Goal: Navigation & Orientation: Understand site structure

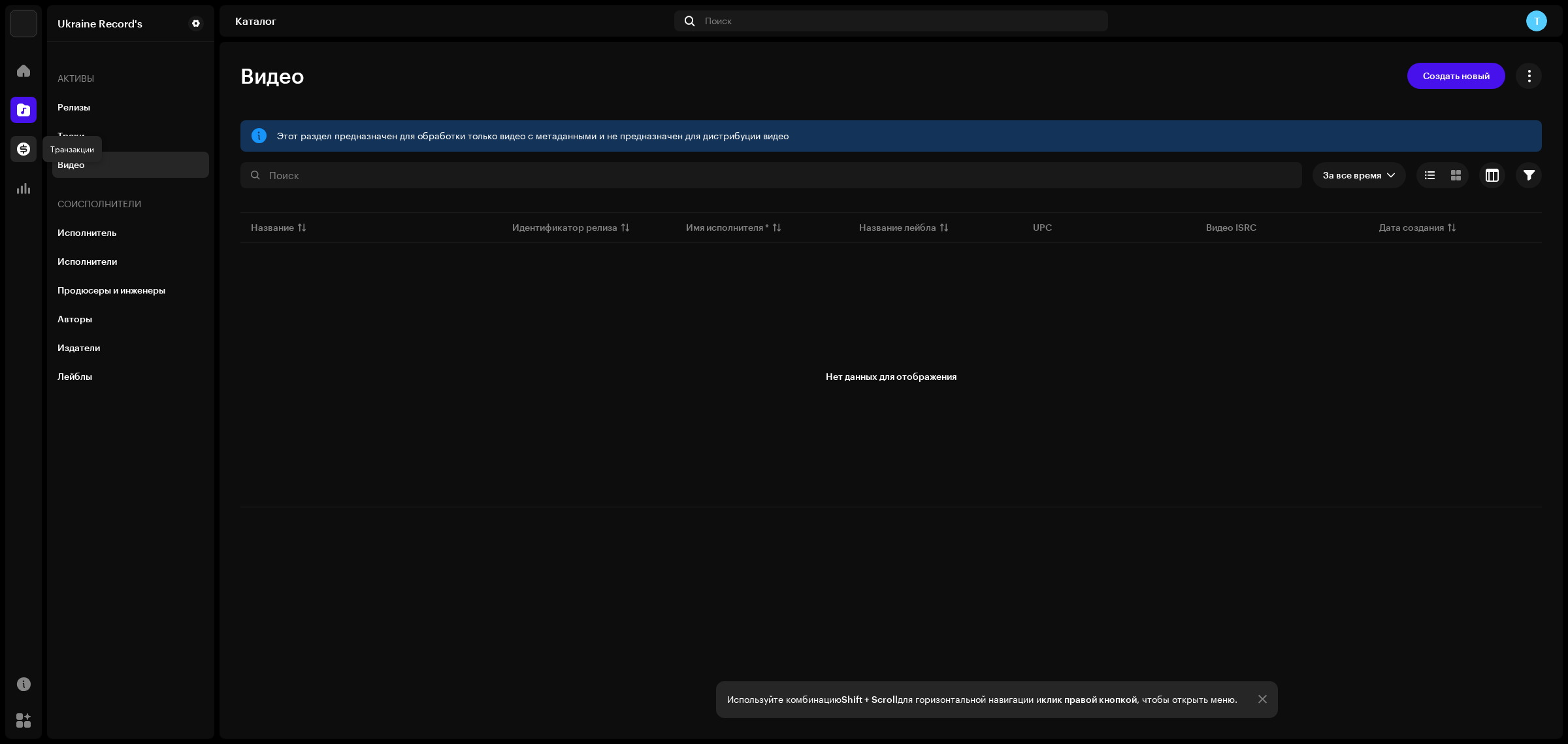
click at [17, 145] on span at bounding box center [23, 149] width 13 height 10
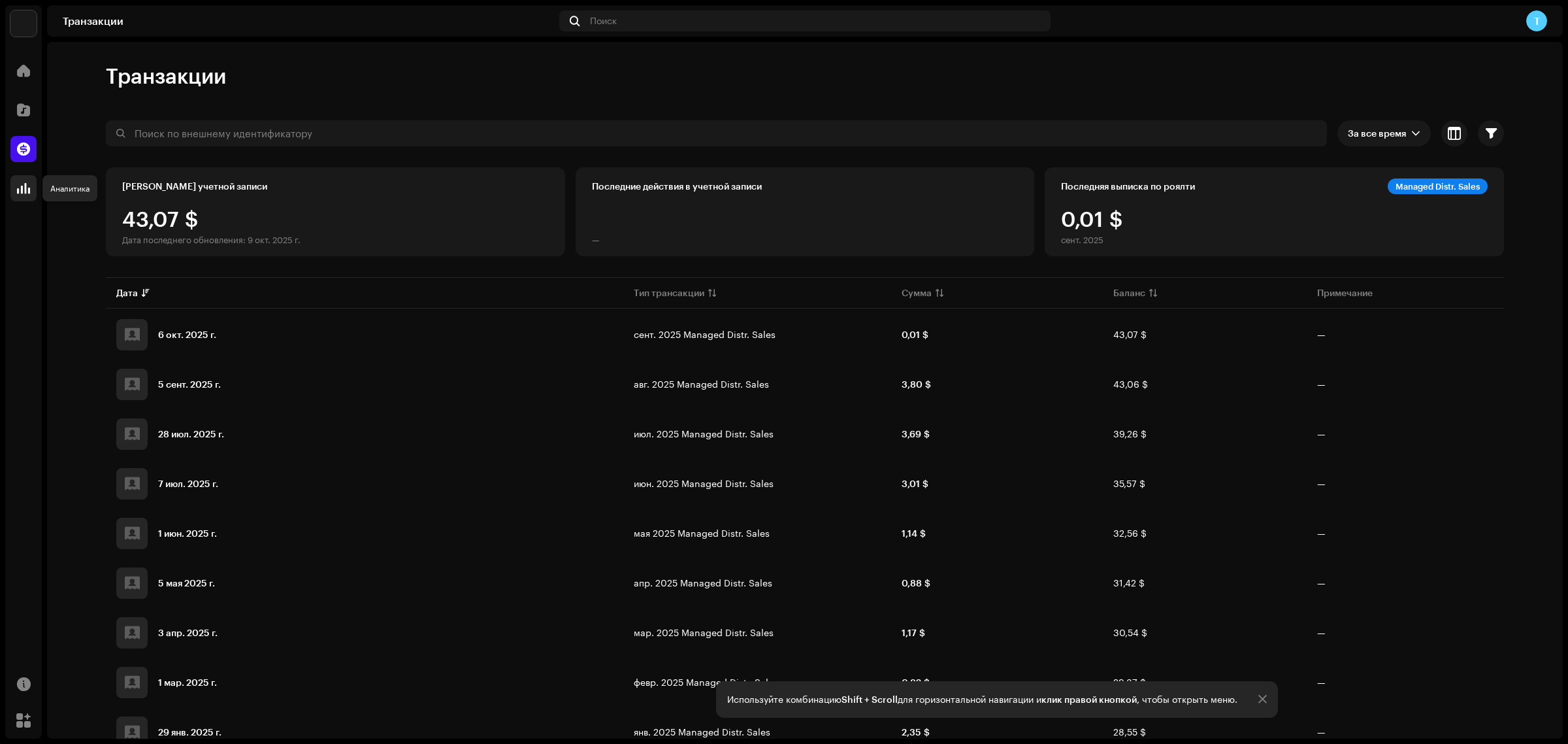
click at [21, 191] on span at bounding box center [23, 188] width 13 height 10
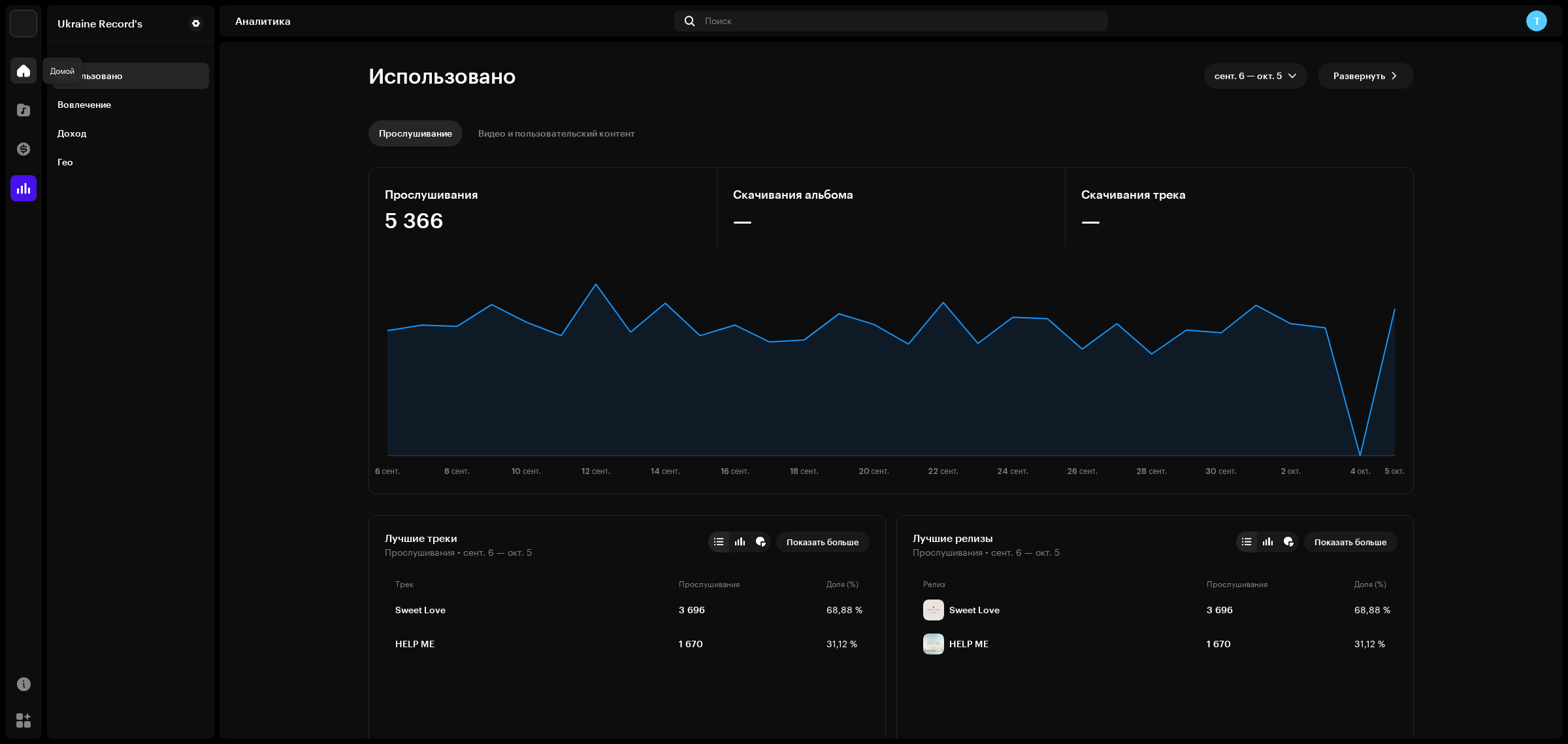
click at [30, 67] on span at bounding box center [23, 71] width 13 height 10
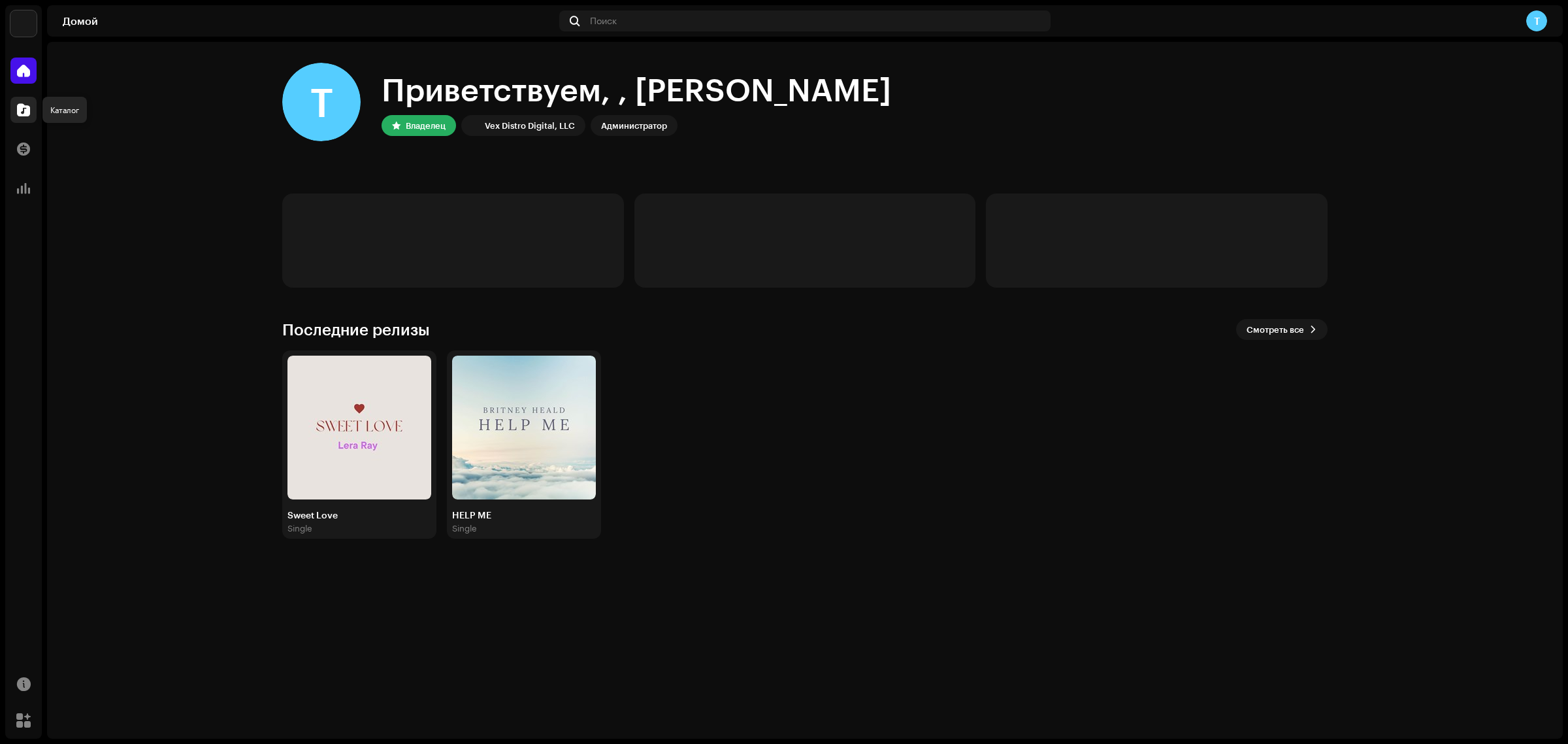
click at [18, 111] on span at bounding box center [23, 110] width 13 height 10
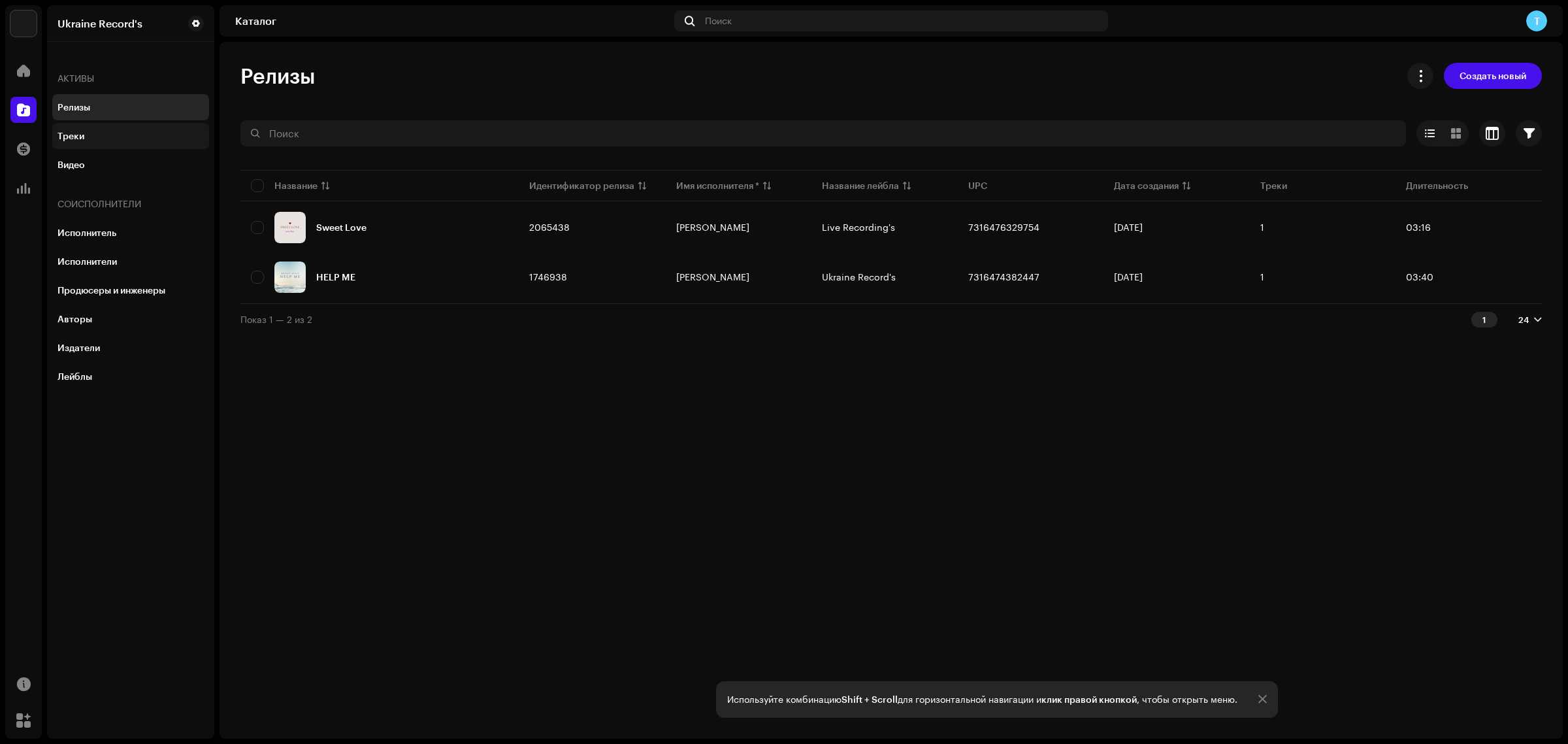
click at [89, 131] on div "Треки" at bounding box center [130, 136] width 146 height 10
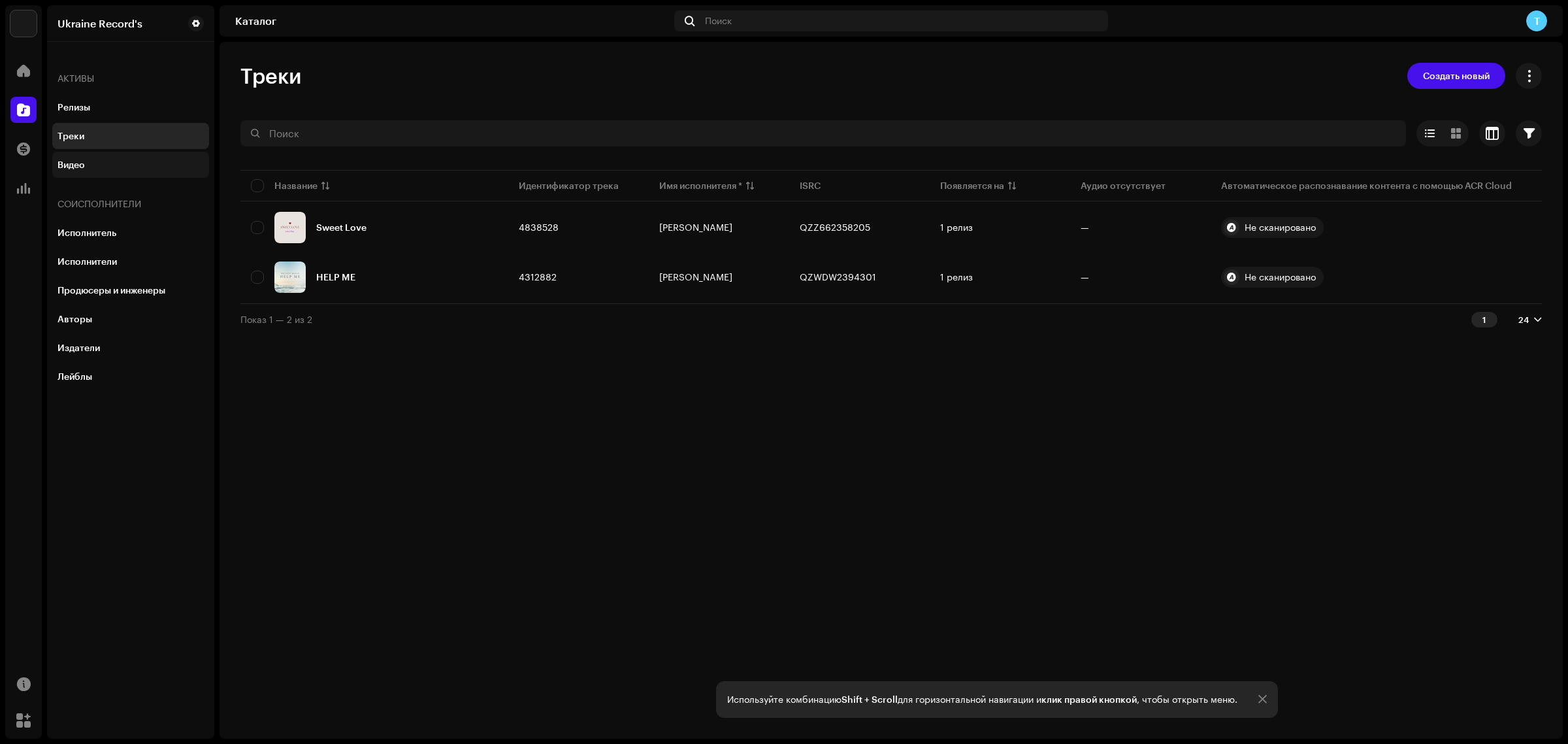
click at [90, 161] on div "Видео" at bounding box center [130, 164] width 146 height 10
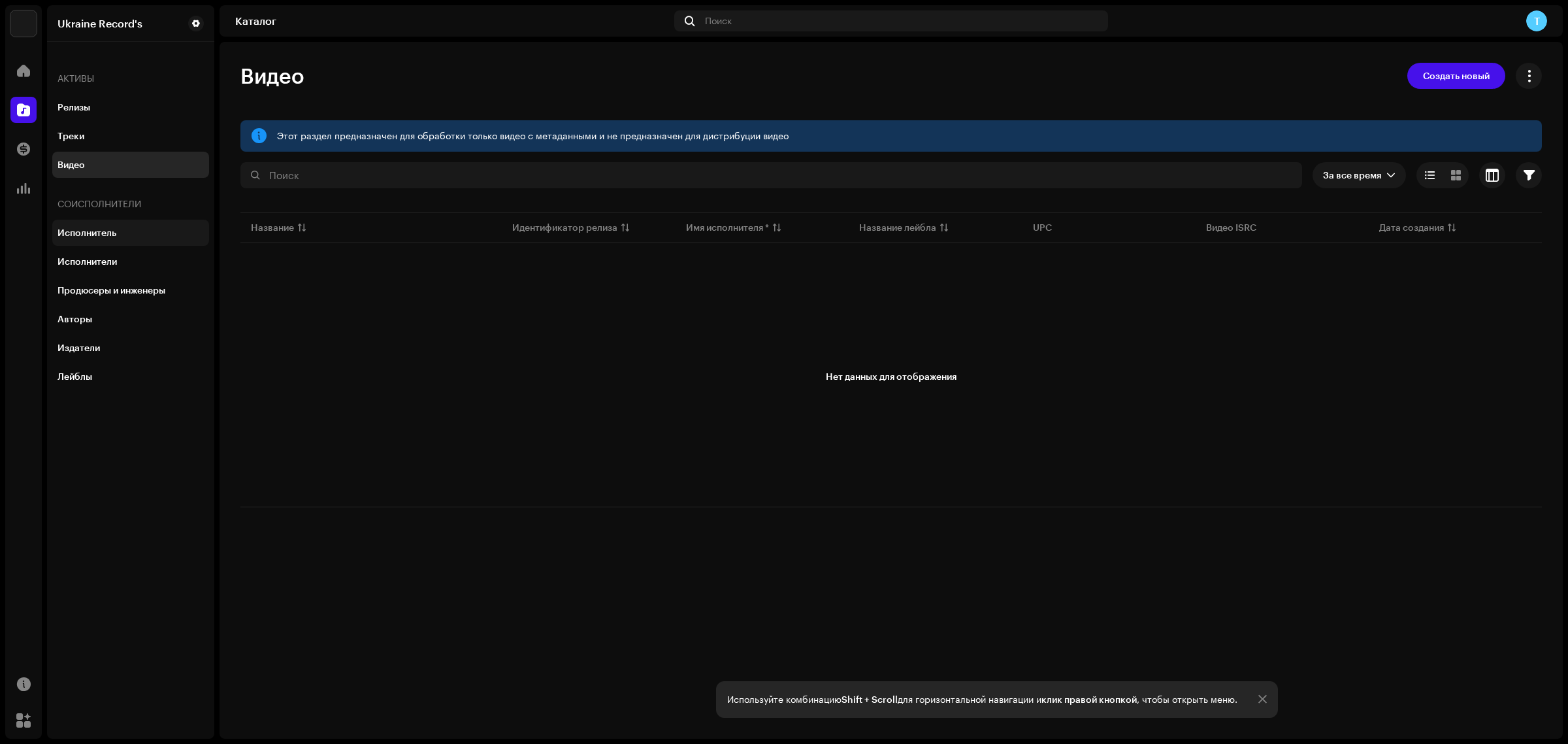
click at [118, 224] on div "Исполнитель" at bounding box center [130, 233] width 157 height 26
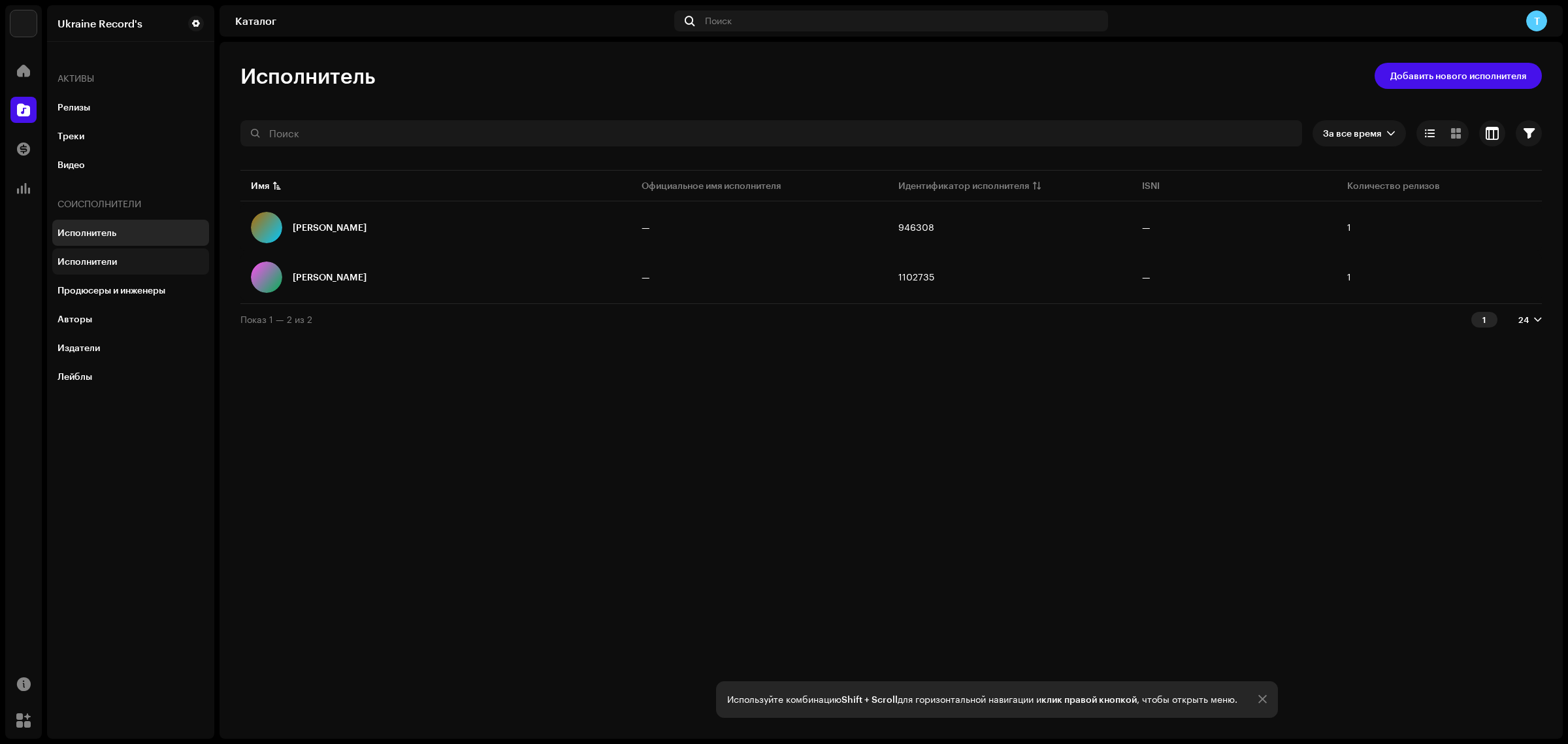
click at [110, 265] on div "Исполнители" at bounding box center [87, 262] width 60 height 10
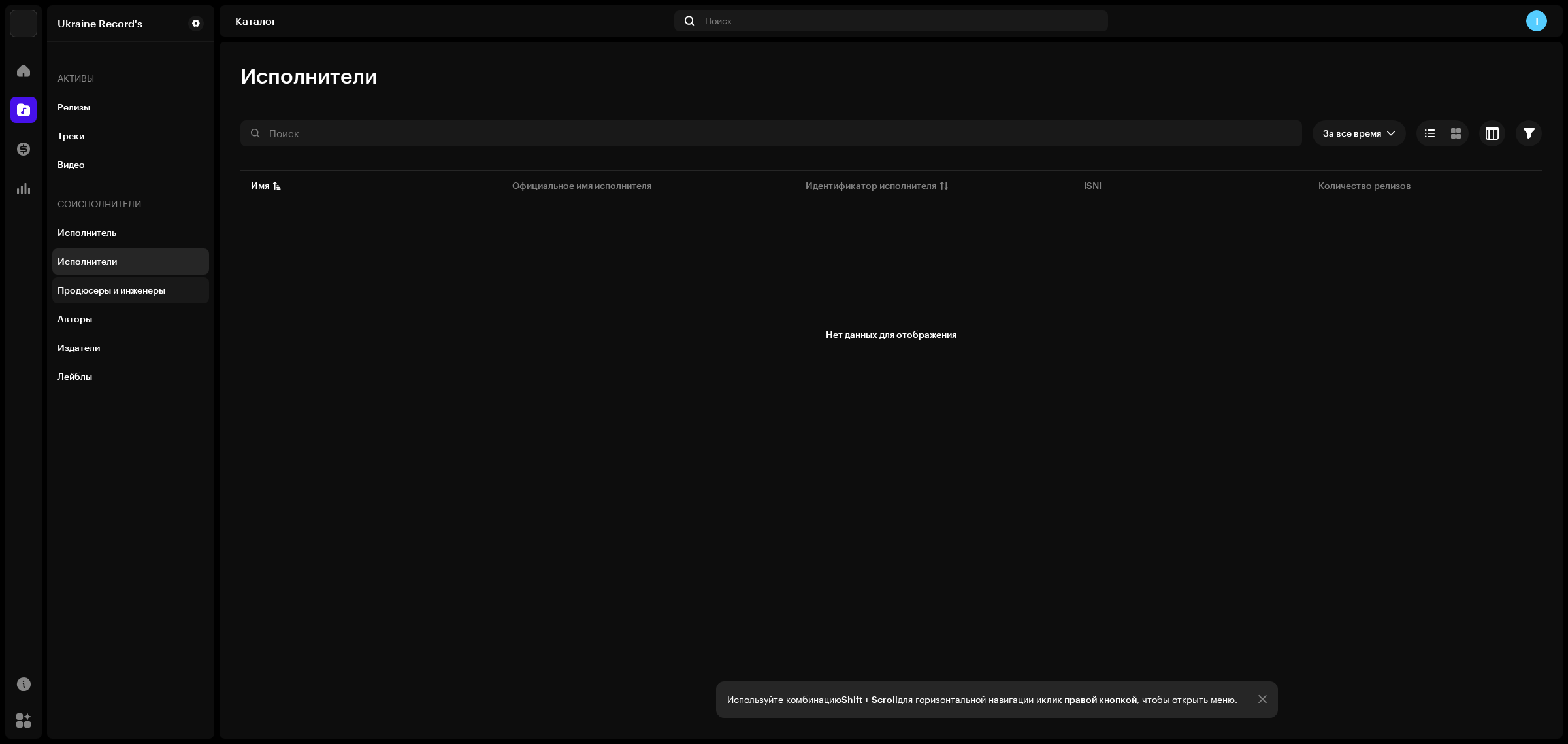
click at [139, 281] on div "Продюсеры и инженеры" at bounding box center [130, 290] width 157 height 26
click at [78, 315] on div "Авторы" at bounding box center [74, 319] width 35 height 10
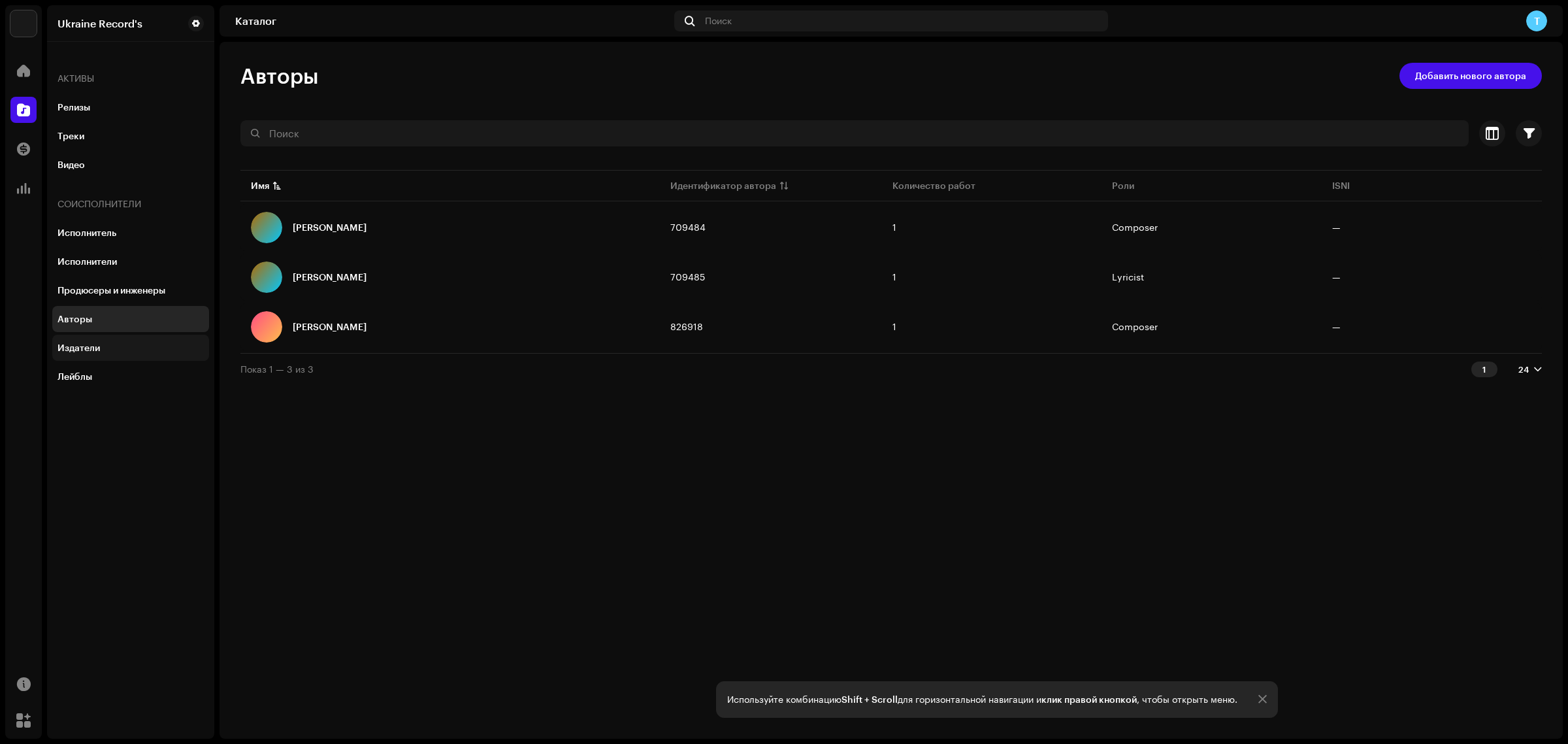
click at [100, 335] on div "Издатели" at bounding box center [130, 348] width 157 height 26
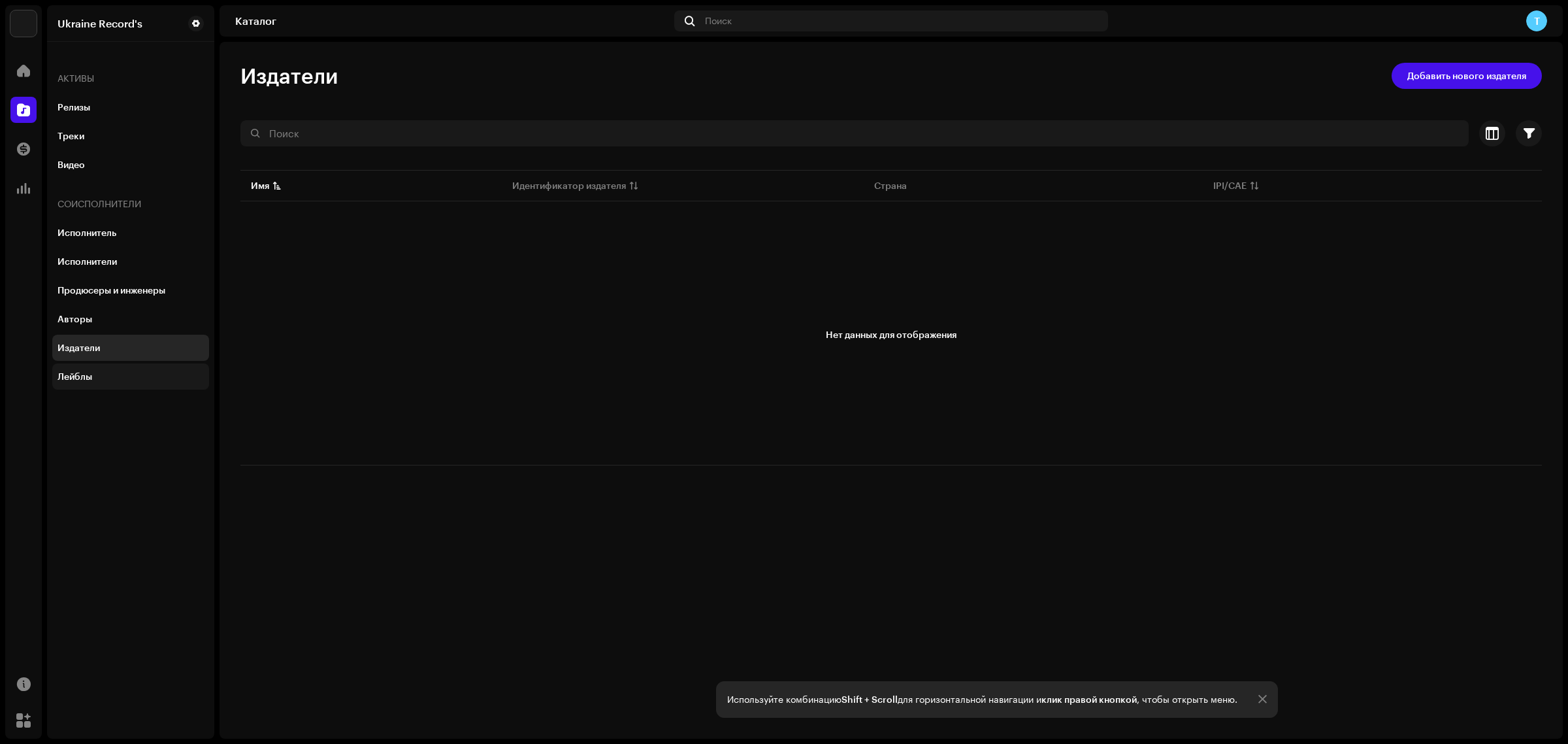
click at [103, 374] on div "Лейблы" at bounding box center [130, 377] width 146 height 10
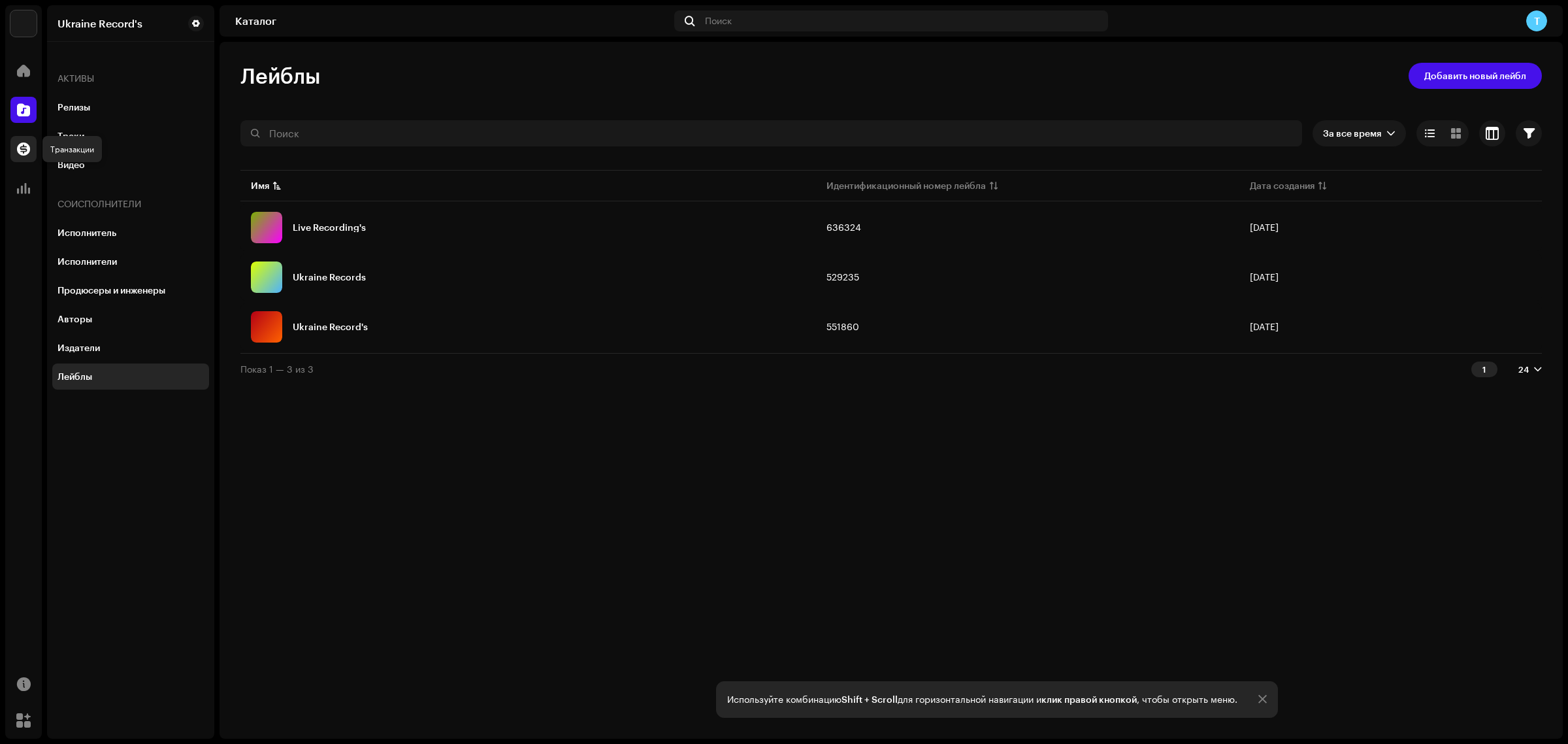
click at [18, 150] on span at bounding box center [23, 149] width 13 height 10
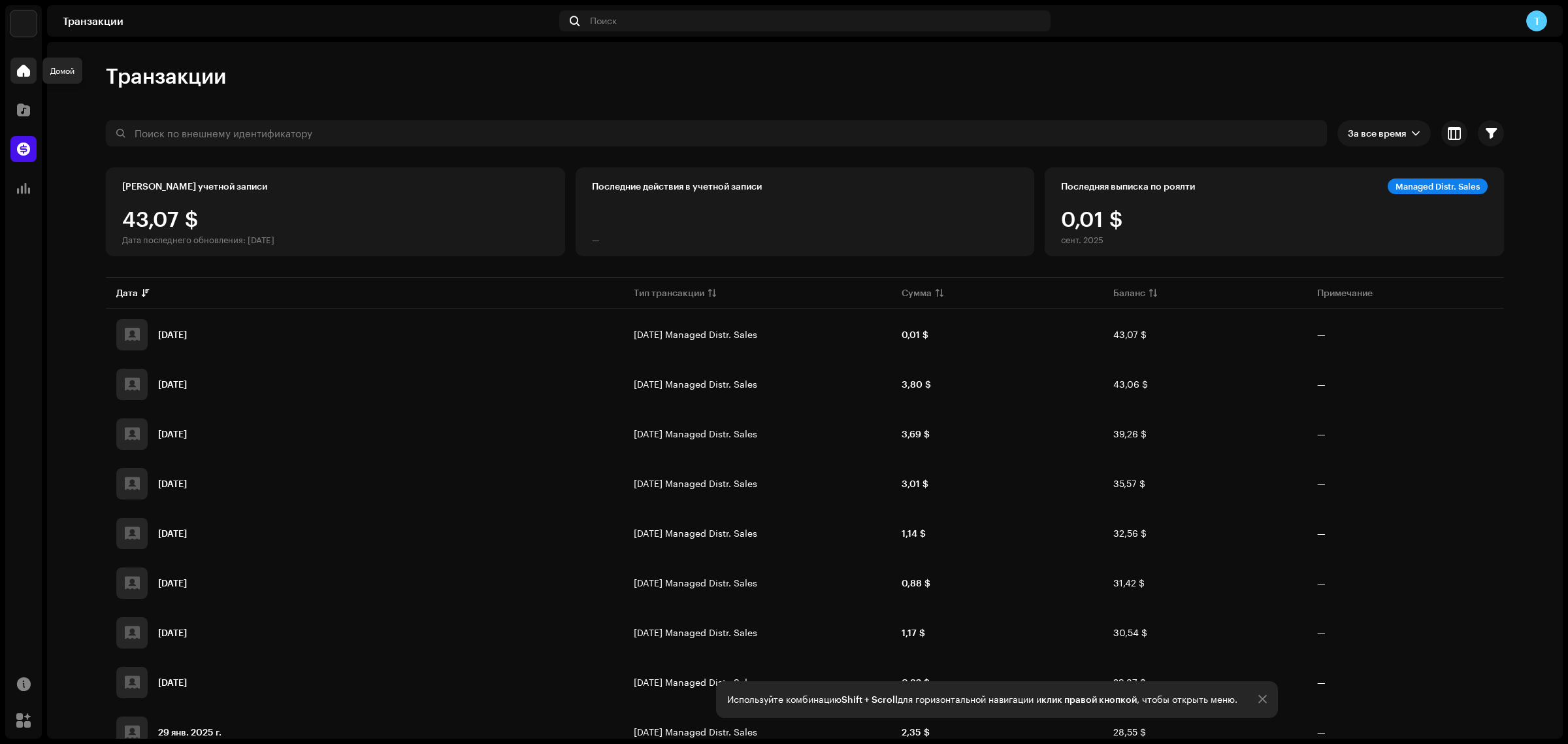
click at [21, 66] on span at bounding box center [23, 71] width 13 height 10
